Goal: Task Accomplishment & Management: Manage account settings

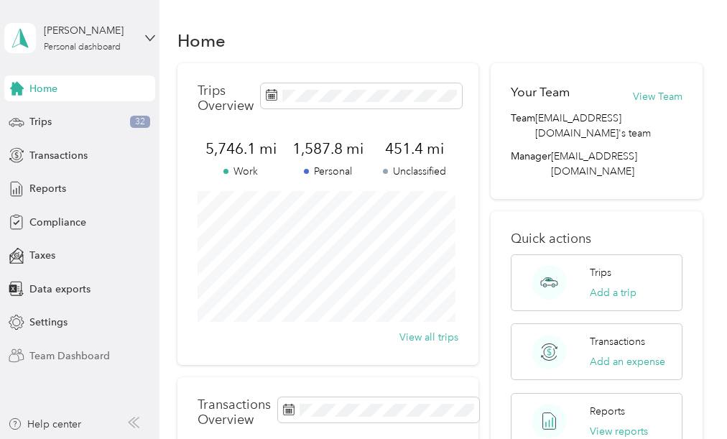
click at [88, 355] on span "Team Dashboard" at bounding box center [69, 356] width 80 height 15
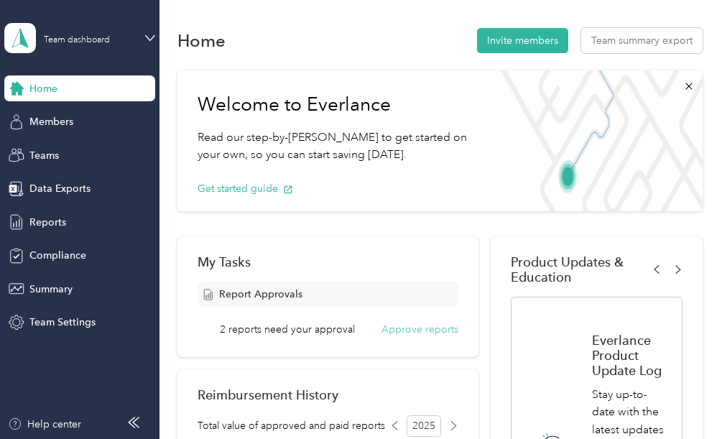
click at [417, 328] on button "Approve reports" at bounding box center [420, 329] width 77 height 15
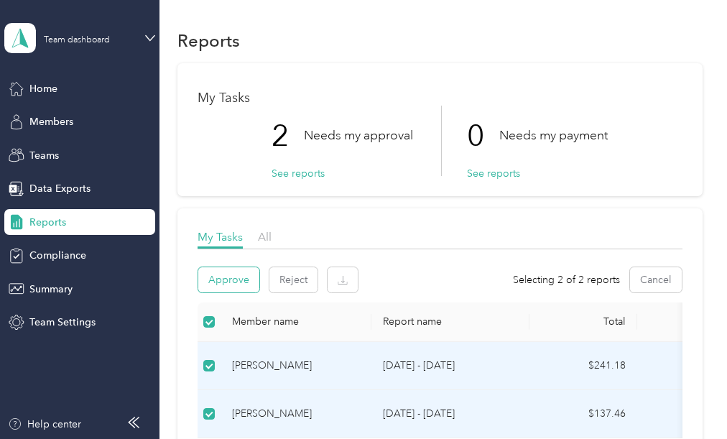
click at [227, 277] on button "Approve" at bounding box center [228, 279] width 61 height 25
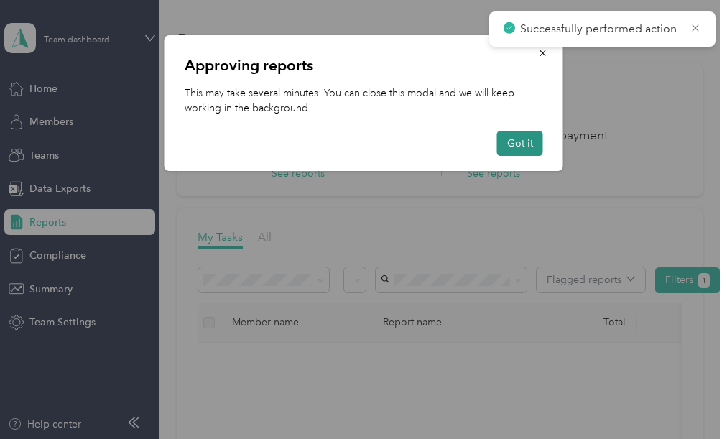
click at [537, 148] on button "Got it" at bounding box center [520, 143] width 46 height 25
